Goal: Navigation & Orientation: Find specific page/section

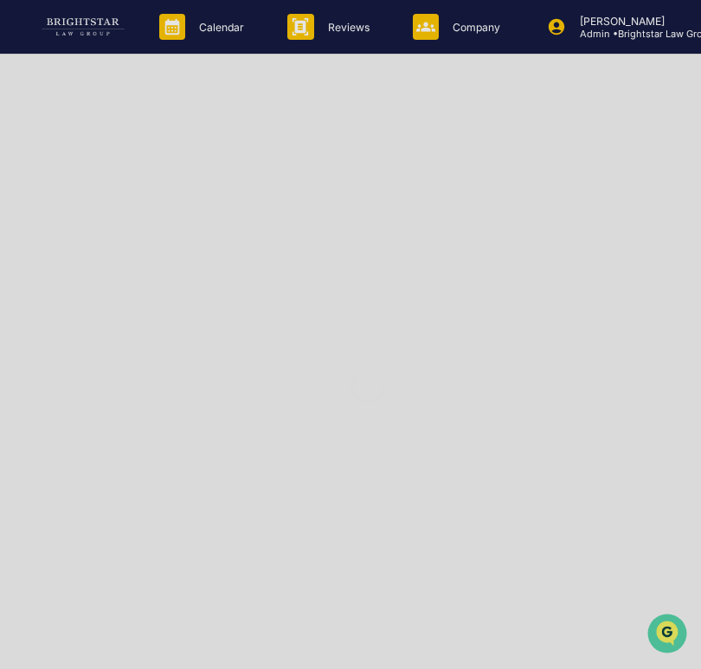
click at [446, 36] on div at bounding box center [368, 385] width 736 height 771
click at [608, 21] on div at bounding box center [368, 385] width 736 height 771
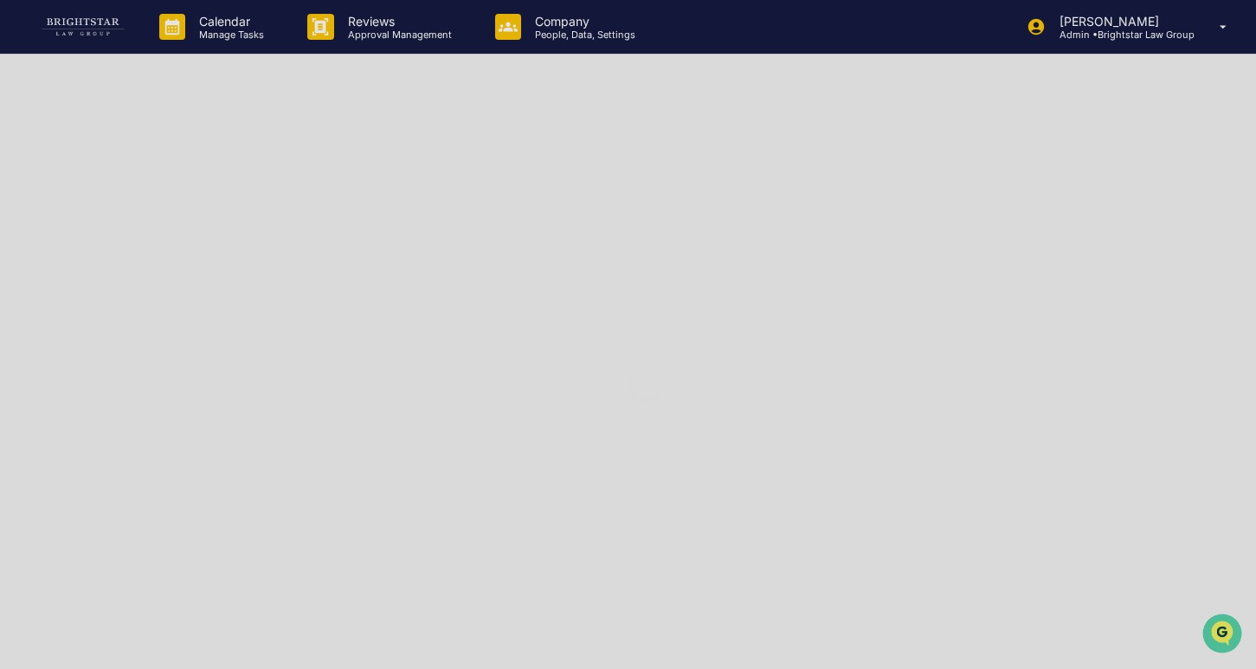
click at [700, 29] on div at bounding box center [645, 385] width 1291 height 771
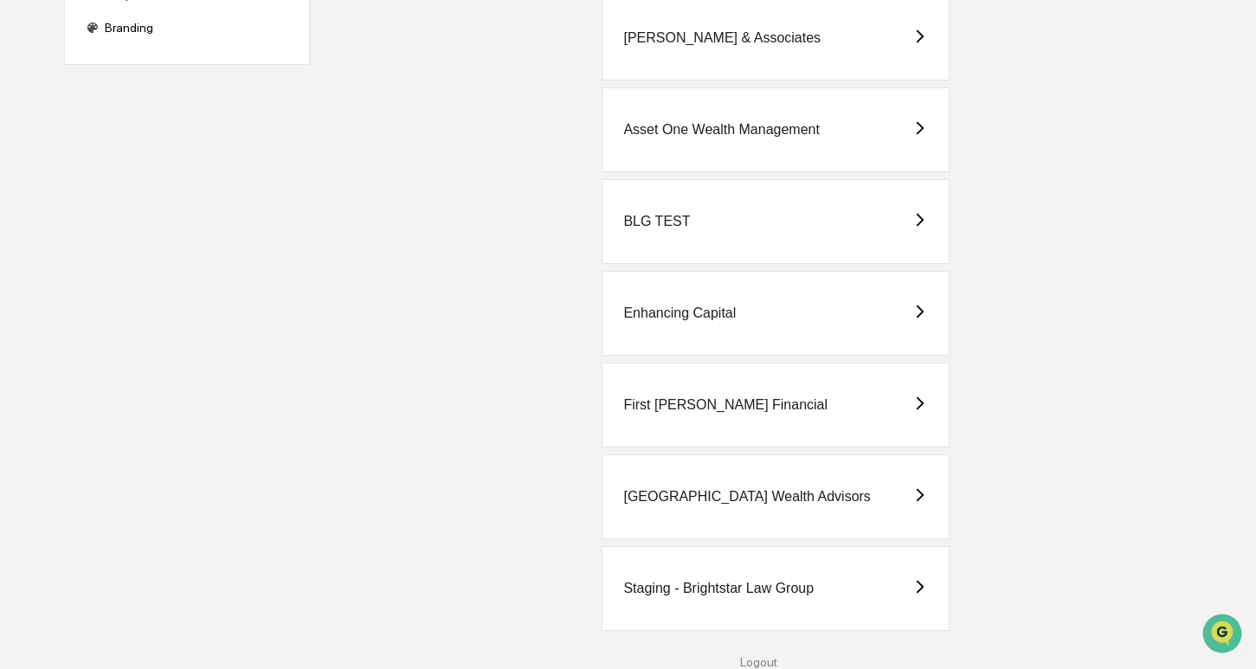
click at [721, 587] on div "Staging - Brightstar Law Group" at bounding box center [718, 589] width 190 height 16
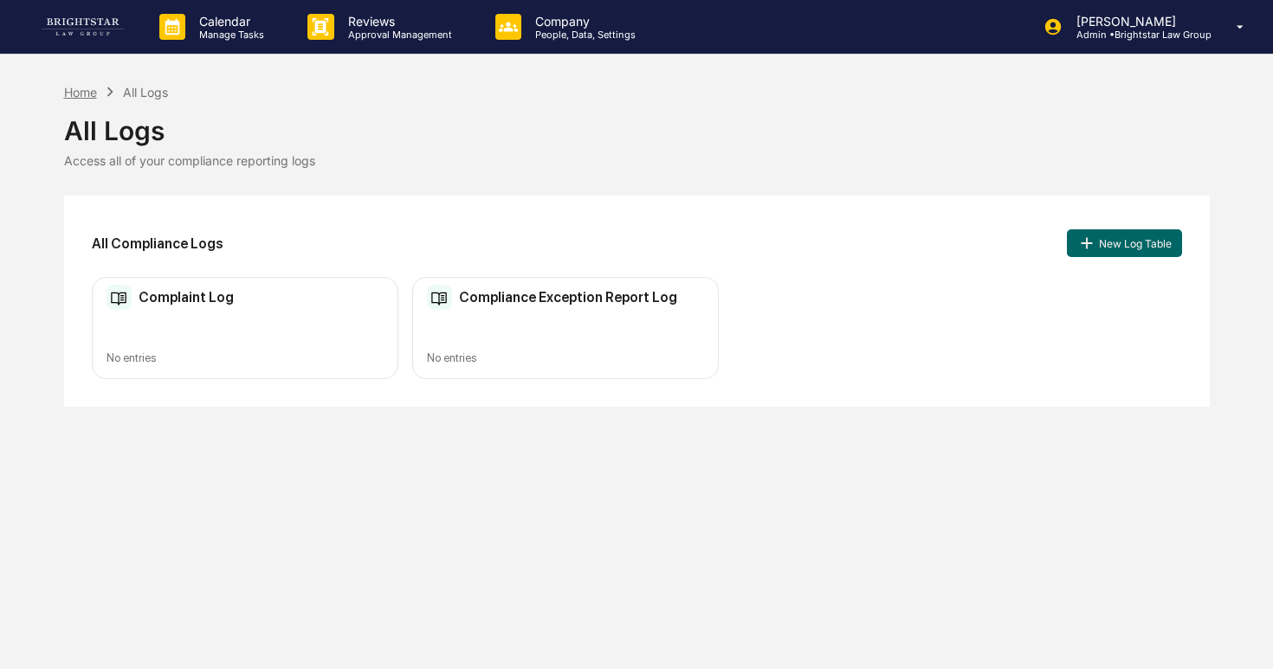
click at [97, 94] on div "Home" at bounding box center [80, 92] width 33 height 15
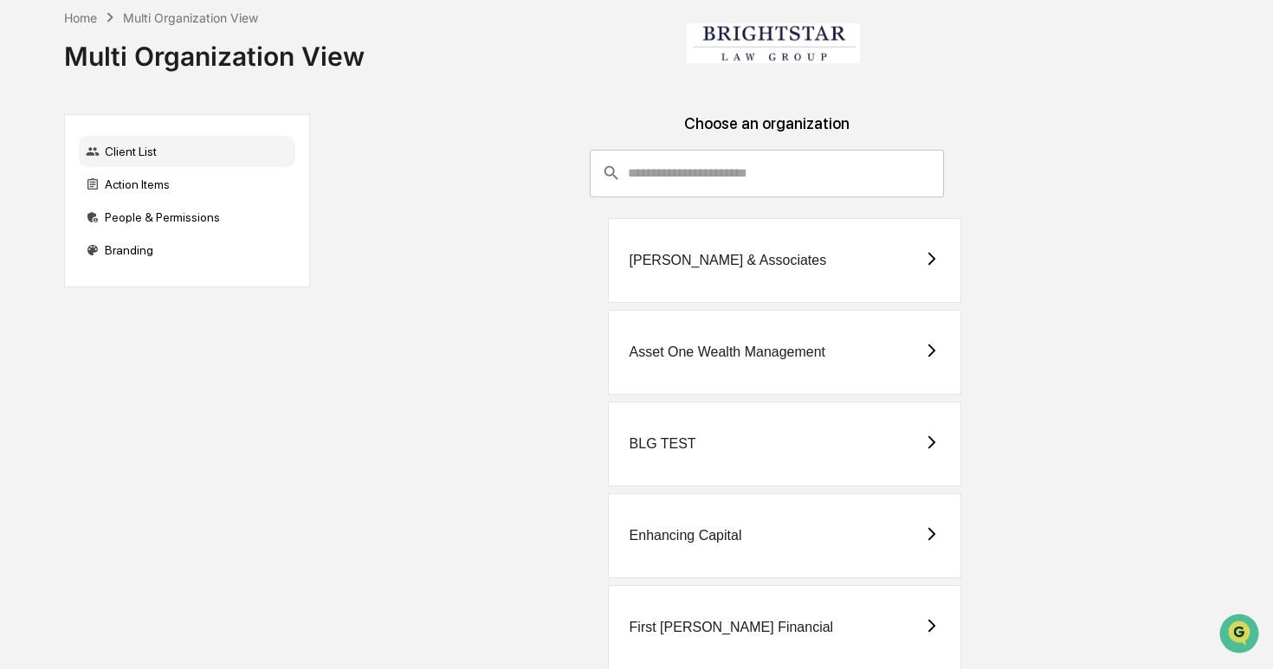
scroll to position [223, 0]
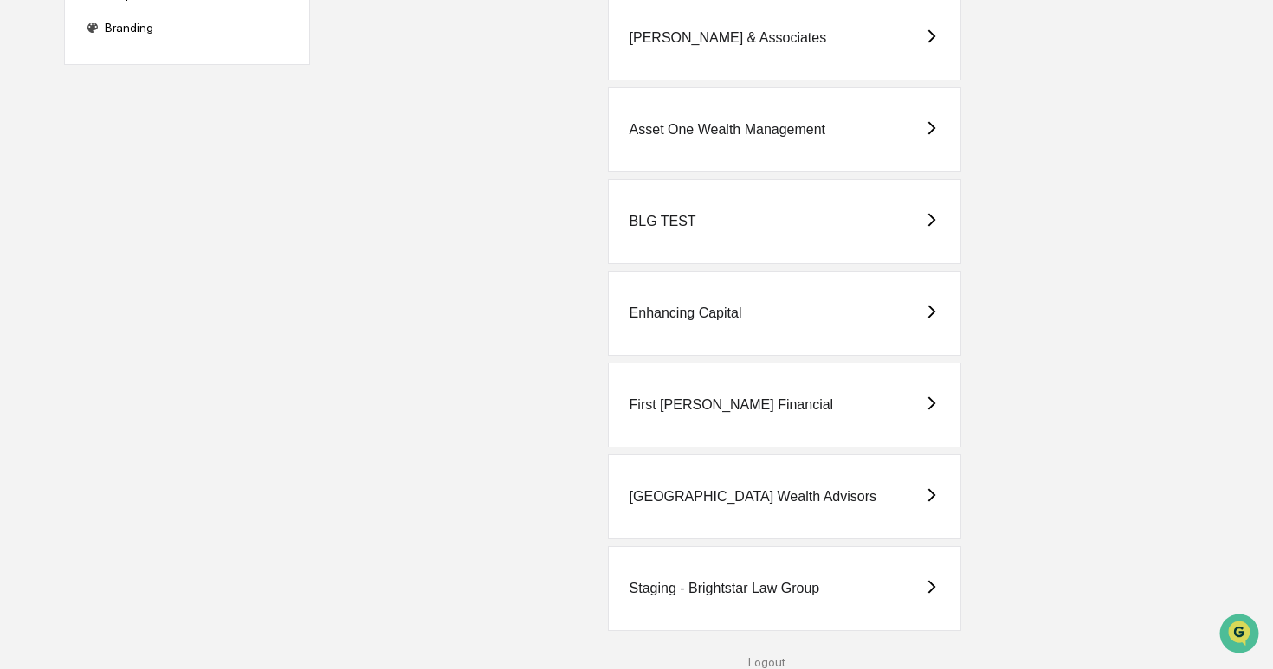
click at [751, 589] on div "Staging - Brightstar Law Group" at bounding box center [724, 589] width 190 height 16
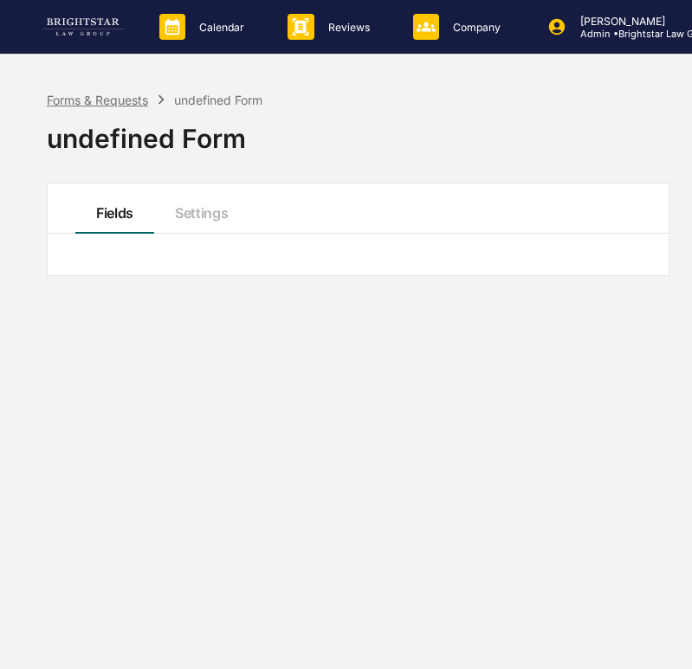
click at [135, 97] on div "Forms & Requests" at bounding box center [97, 100] width 101 height 15
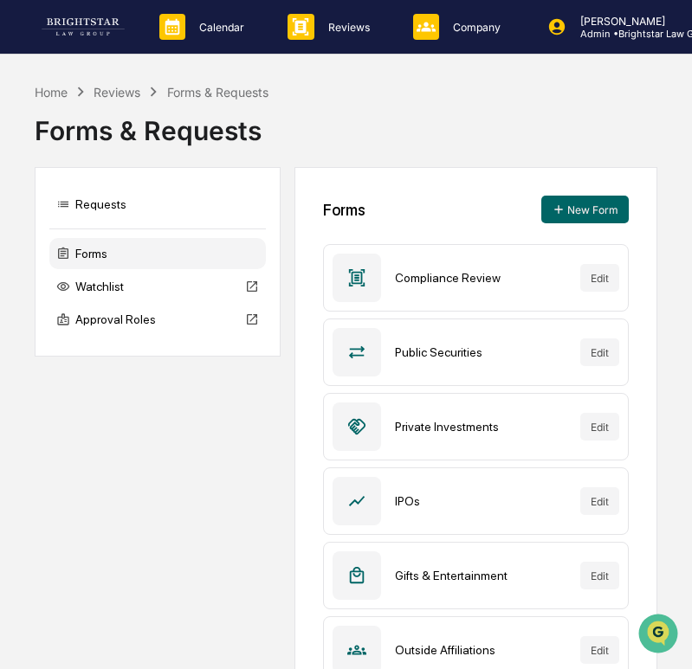
scroll to position [199, 0]
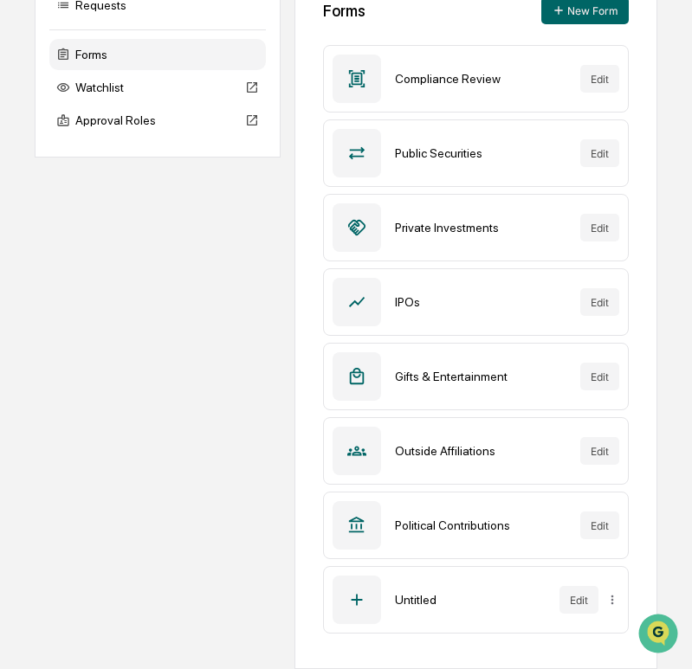
click at [204, 521] on div "Requests Forms Watchlist Approval Roles Forms New Form Compliance Review Edit P…" at bounding box center [346, 318] width 622 height 701
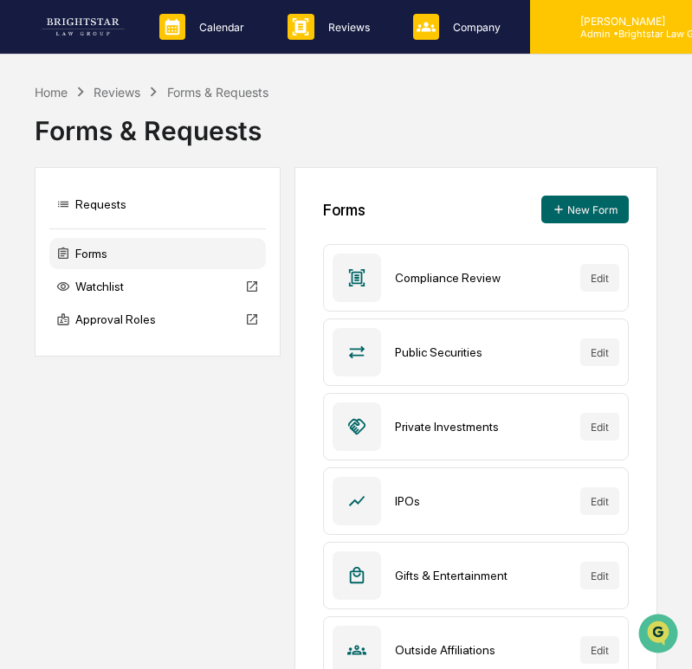
click at [605, 33] on p "Admin • Brightstar Law Group" at bounding box center [640, 34] width 149 height 12
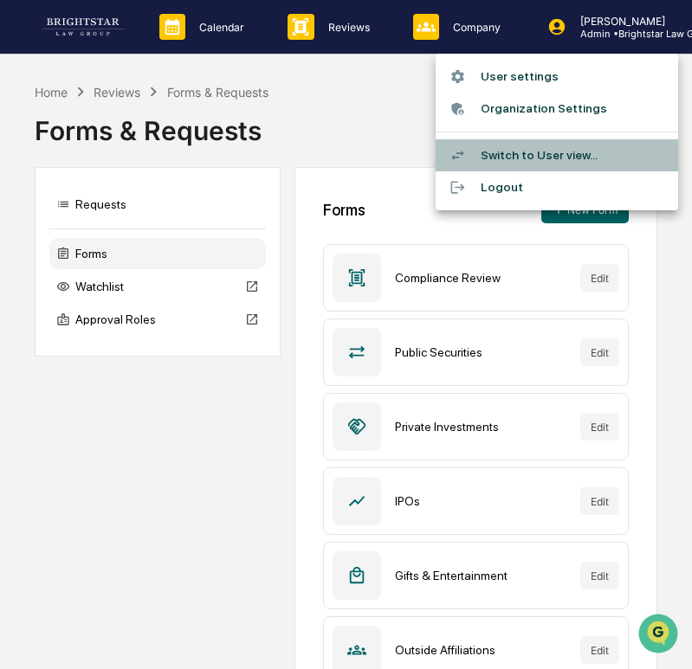
click at [558, 160] on li "Switch to User view..." at bounding box center [556, 155] width 242 height 32
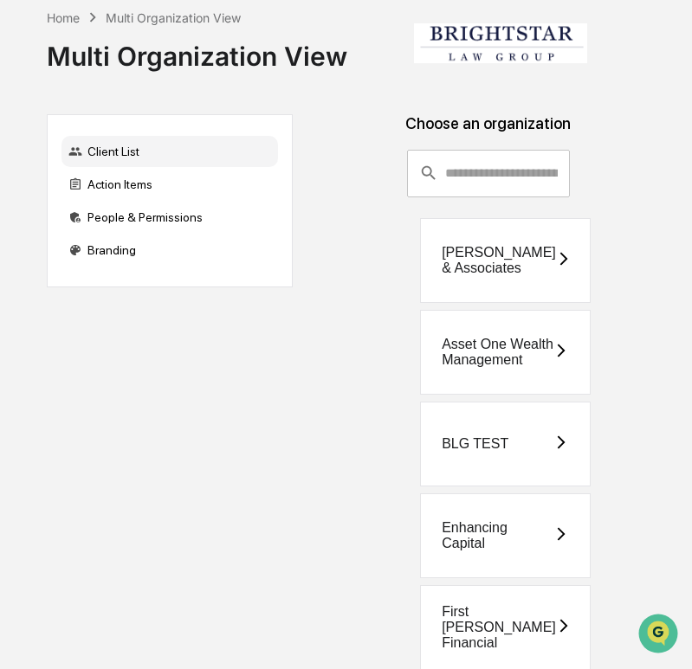
scroll to position [223, 0]
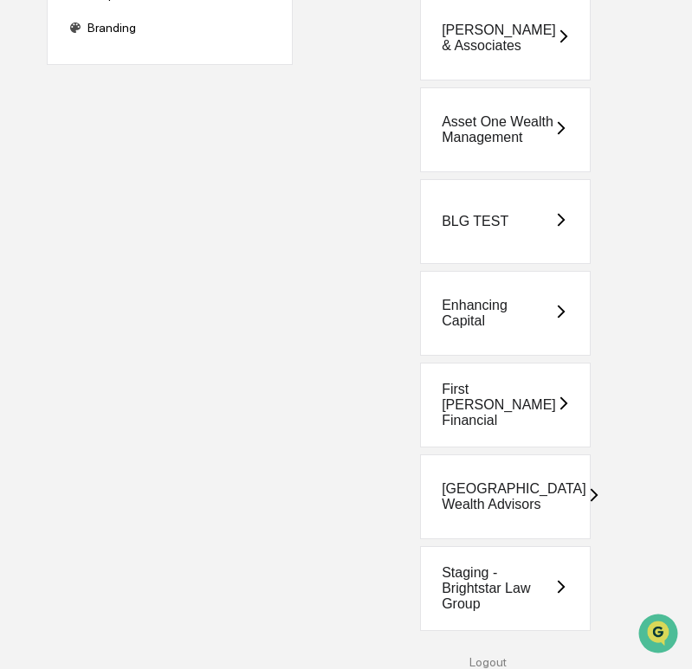
click at [531, 619] on div "Staging - Brightstar Law Group" at bounding box center [505, 588] width 171 height 85
